Goal: Information Seeking & Learning: Check status

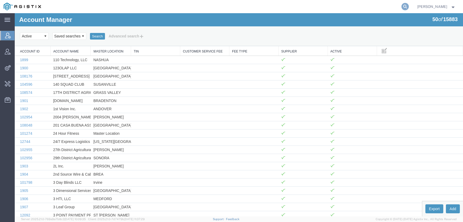
click at [409, 6] on icon at bounding box center [405, 6] width 7 height 7
paste input "57125510"
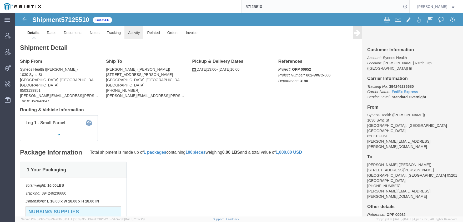
click link "Activity"
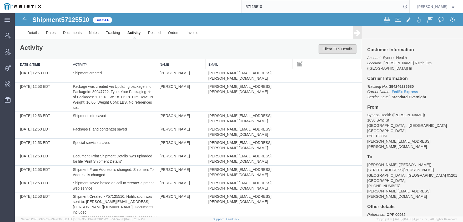
click at [345, 48] on button "Client TXN Details" at bounding box center [338, 48] width 38 height 9
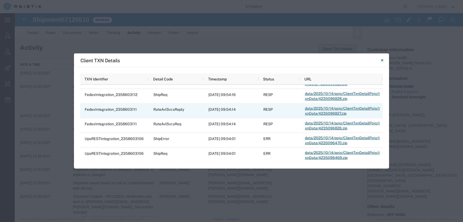
scroll to position [78, 0]
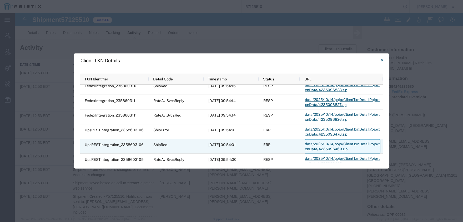
click at [321, 144] on link "data/2025/10/14/pojo/ClientTxnDetailPojo/txnData/4235096469.zip" at bounding box center [343, 146] width 76 height 14
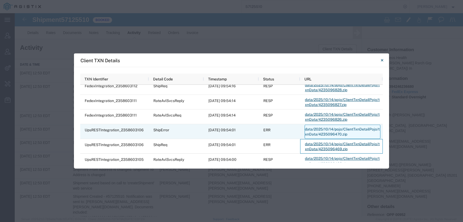
click at [324, 130] on link "data/2025/10/14/pojo/ClientTxnDetailPojo/txnData/4235096470.zip" at bounding box center [343, 131] width 76 height 14
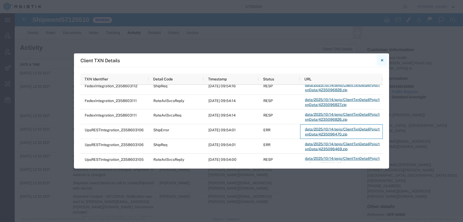
click at [379, 62] on button "Close" at bounding box center [382, 60] width 11 height 11
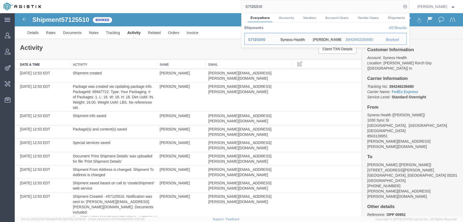
drag, startPoint x: 303, startPoint y: 9, endPoint x: 182, endPoint y: 8, distance: 120.3
click at [242, 9] on input "57125510" at bounding box center [322, 6] width 160 height 13
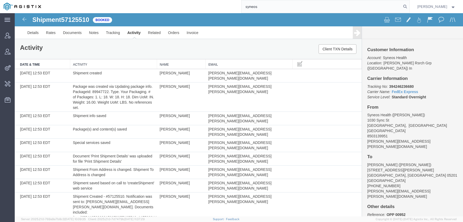
type input "syneos"
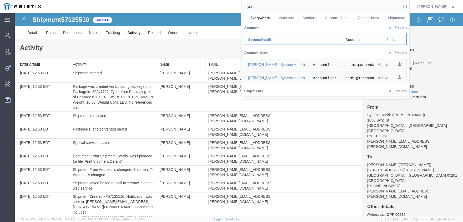
click at [274, 41] on div "Syneos Health" at bounding box center [293, 40] width 90 height 6
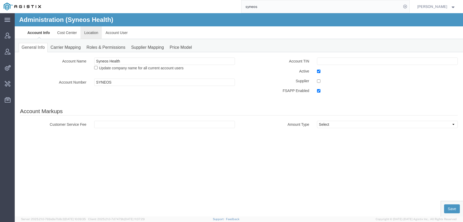
click at [87, 35] on link "Location" at bounding box center [91, 32] width 21 height 13
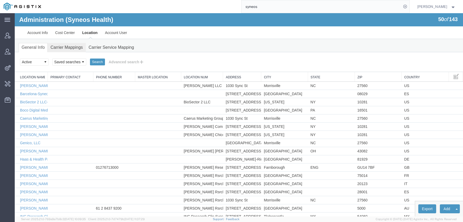
click at [71, 48] on link "Carrier Mappings" at bounding box center [67, 47] width 38 height 9
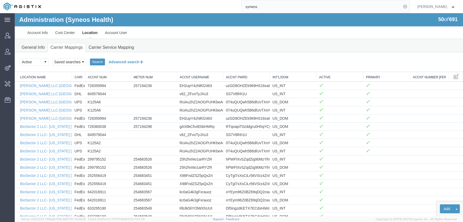
click at [120, 62] on button "Advanced search" at bounding box center [126, 61] width 43 height 9
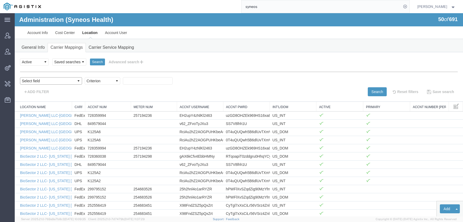
select select "acctNum"
click option "Accnt Num" at bounding box center [15, 13] width 0 height 0
click at [85, 77] on select "Criterion contains does not contain is is blank is not blank starts with" at bounding box center [103, 80] width 36 height 7
select select "contains"
click option "contains" at bounding box center [15, 13] width 0 height 0
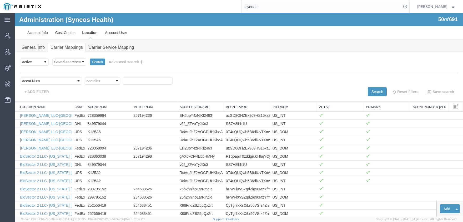
click at [101, 86] on div "Select field Accnt Num Accnt Number Alias Accnt Username Carrier Name Int'l/Dom…" at bounding box center [239, 82] width 438 height 10
click at [123, 81] on input "text" at bounding box center [148, 80] width 50 height 7
paste input "K12486"
type input "K12486"
click at [381, 95] on button "Search" at bounding box center [377, 91] width 19 height 9
